Goal: Task Accomplishment & Management: Manage account settings

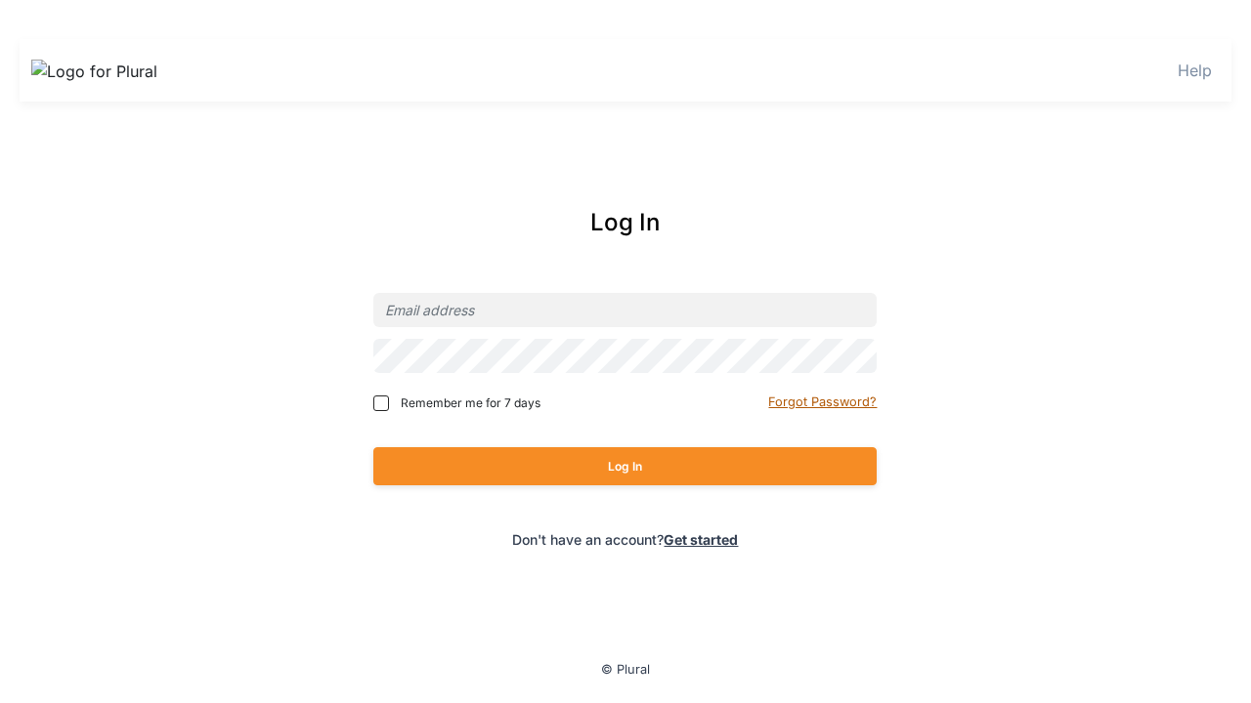
click at [824, 402] on small "Forgot Password?" at bounding box center [822, 402] width 108 height 15
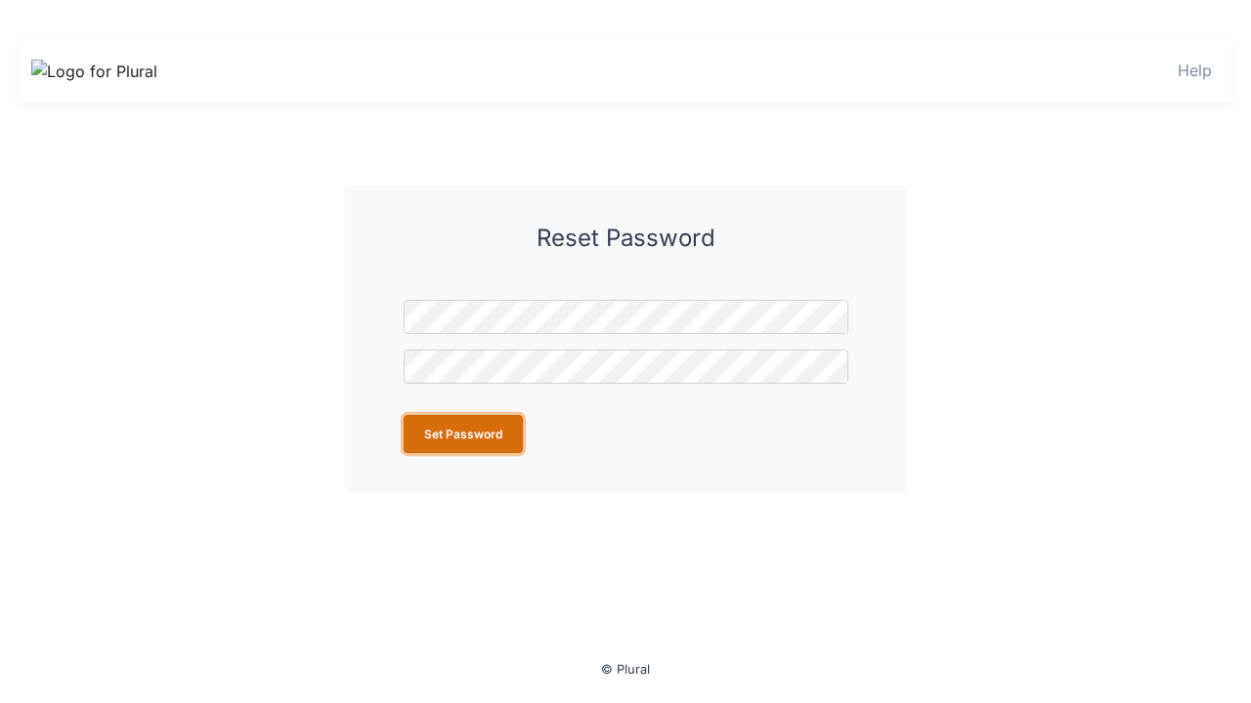
click at [462, 434] on button "Set Password" at bounding box center [462, 434] width 119 height 38
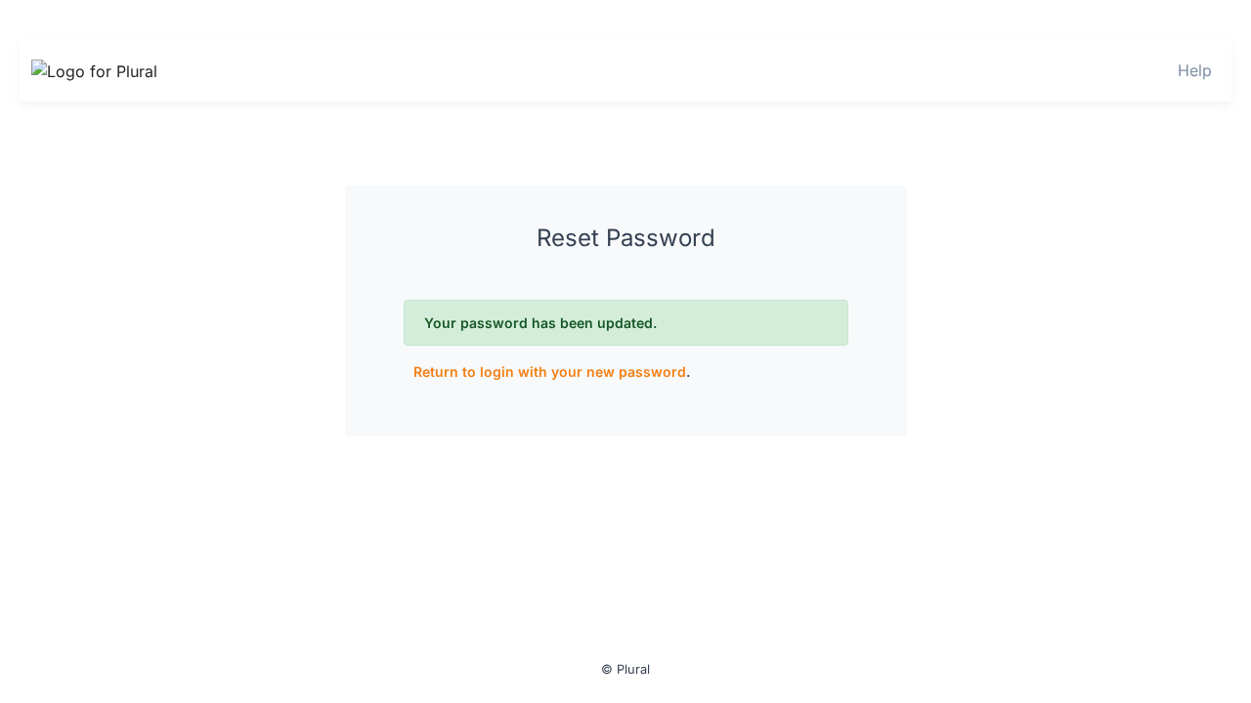
click at [542, 371] on link "Return to login with your new password" at bounding box center [549, 371] width 273 height 17
